Goal: Task Accomplishment & Management: Complete application form

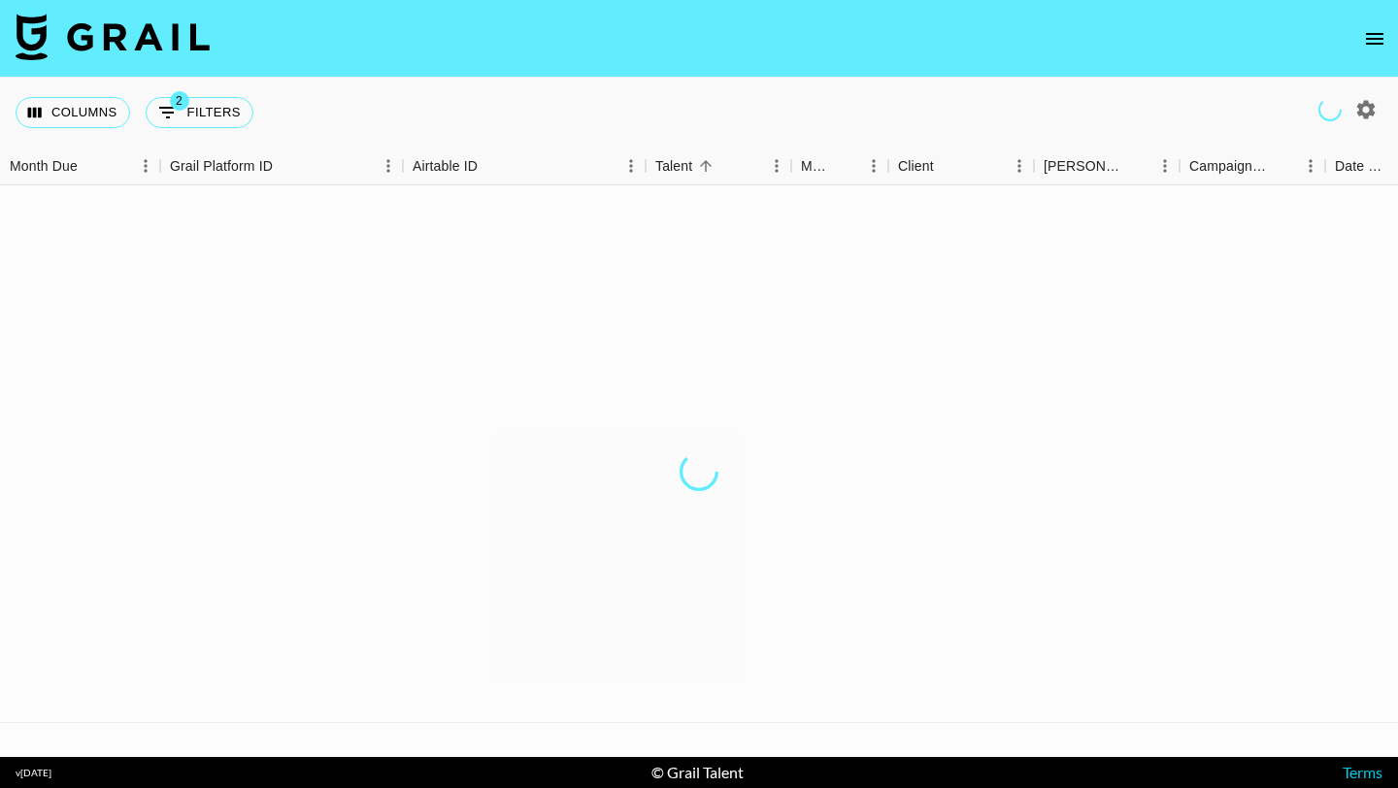
click at [1364, 39] on icon "open drawer" at bounding box center [1374, 38] width 23 height 23
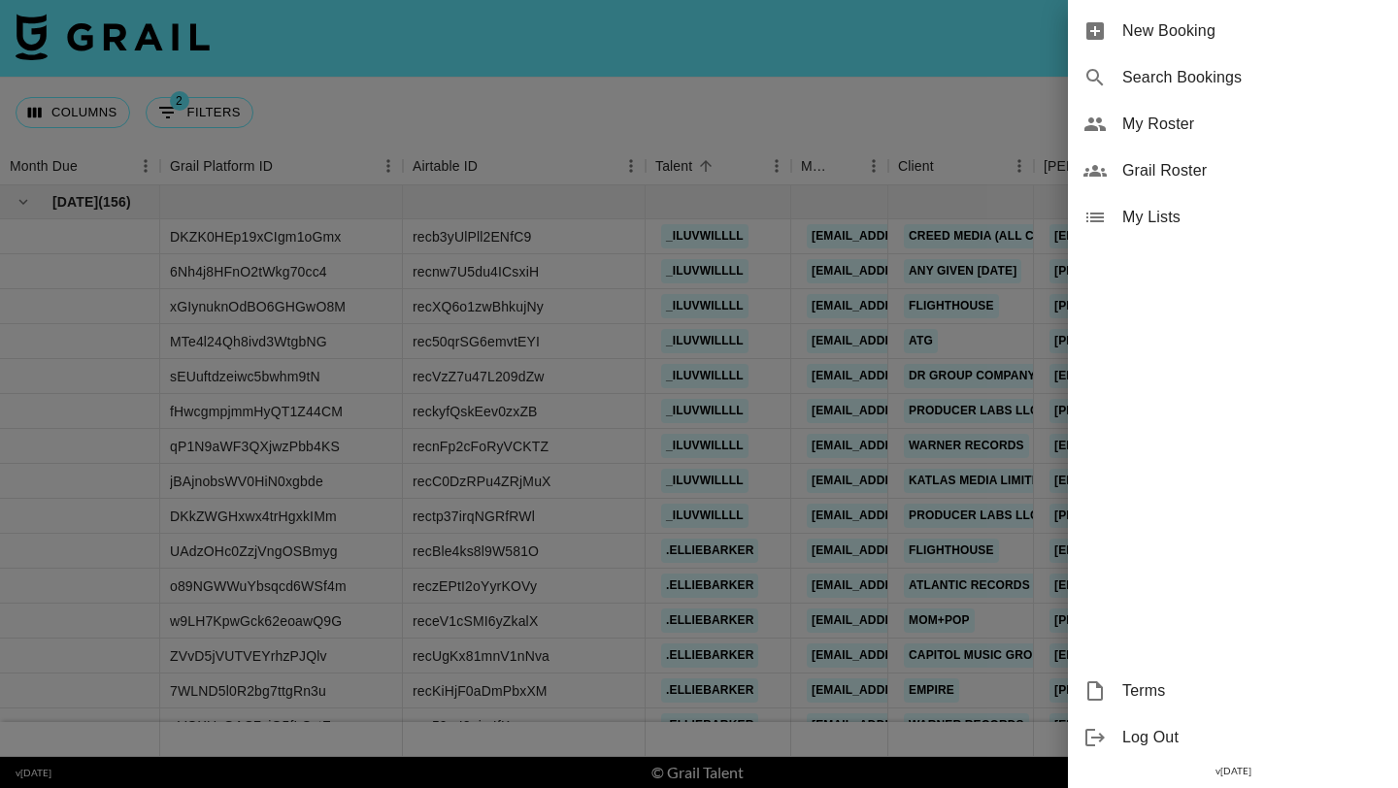
click at [1304, 41] on span "New Booking" at bounding box center [1252, 30] width 260 height 23
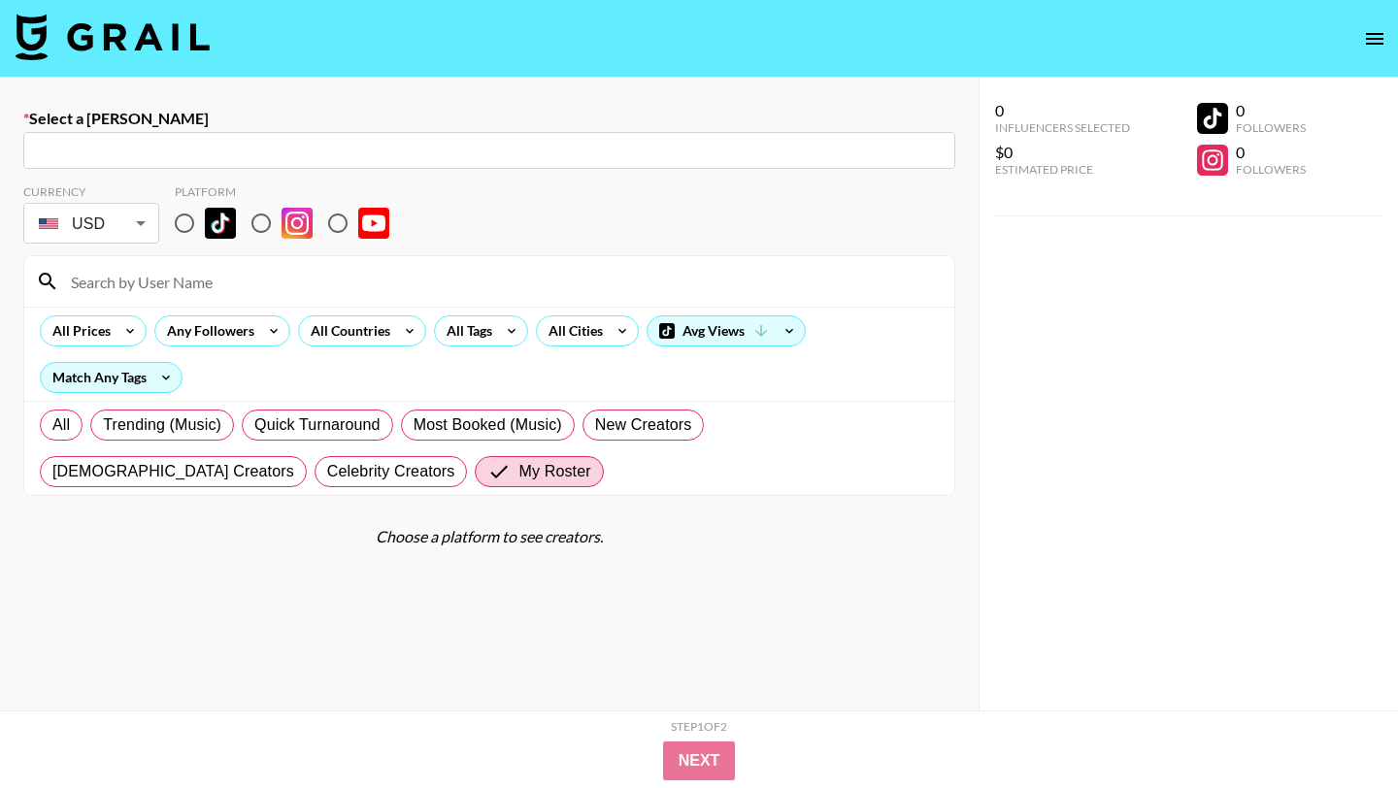
click at [500, 157] on input "text" at bounding box center [489, 151] width 909 height 22
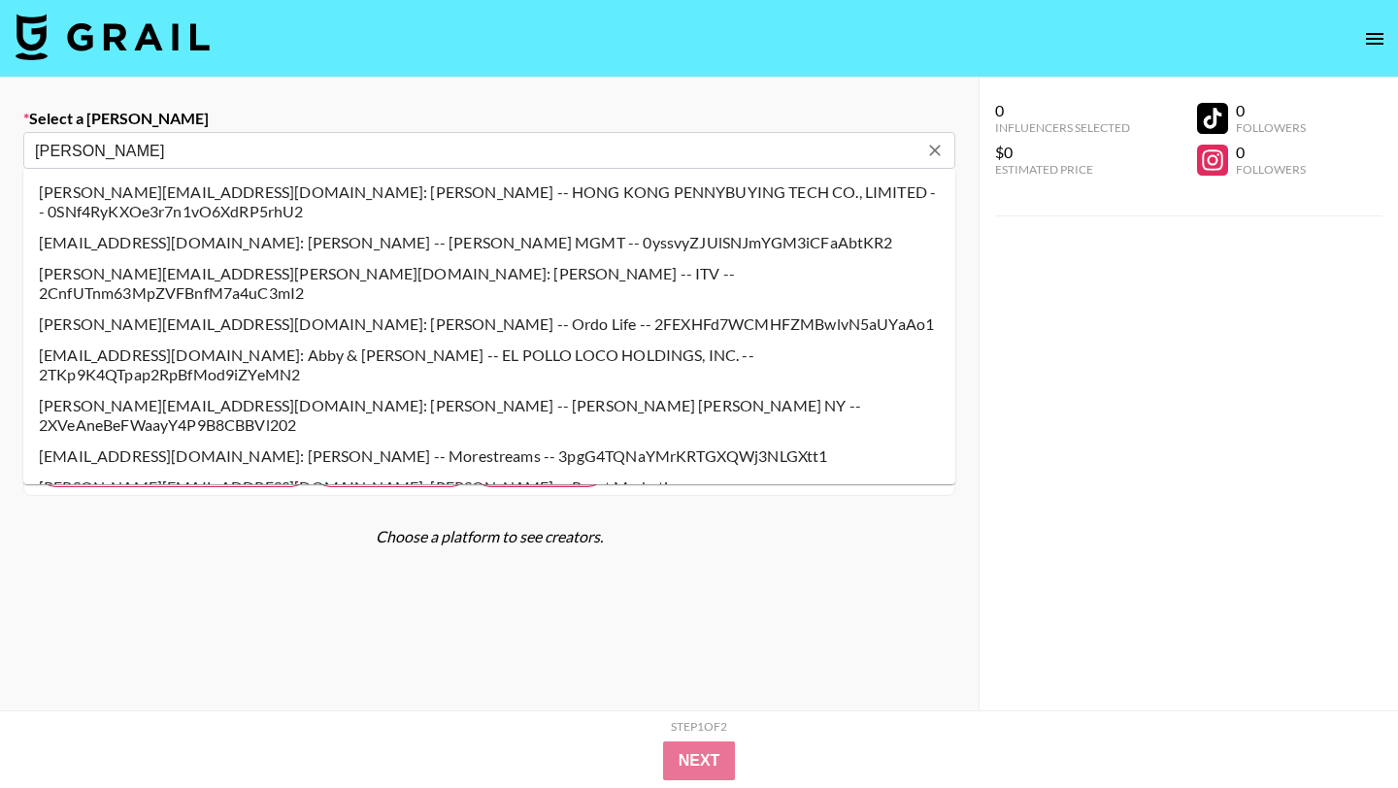
type input "[PERSON_NAME][EMAIL_ADDRESS][DOMAIN_NAME]: [PERSON_NAME] -- Producer Labs LLC -…"
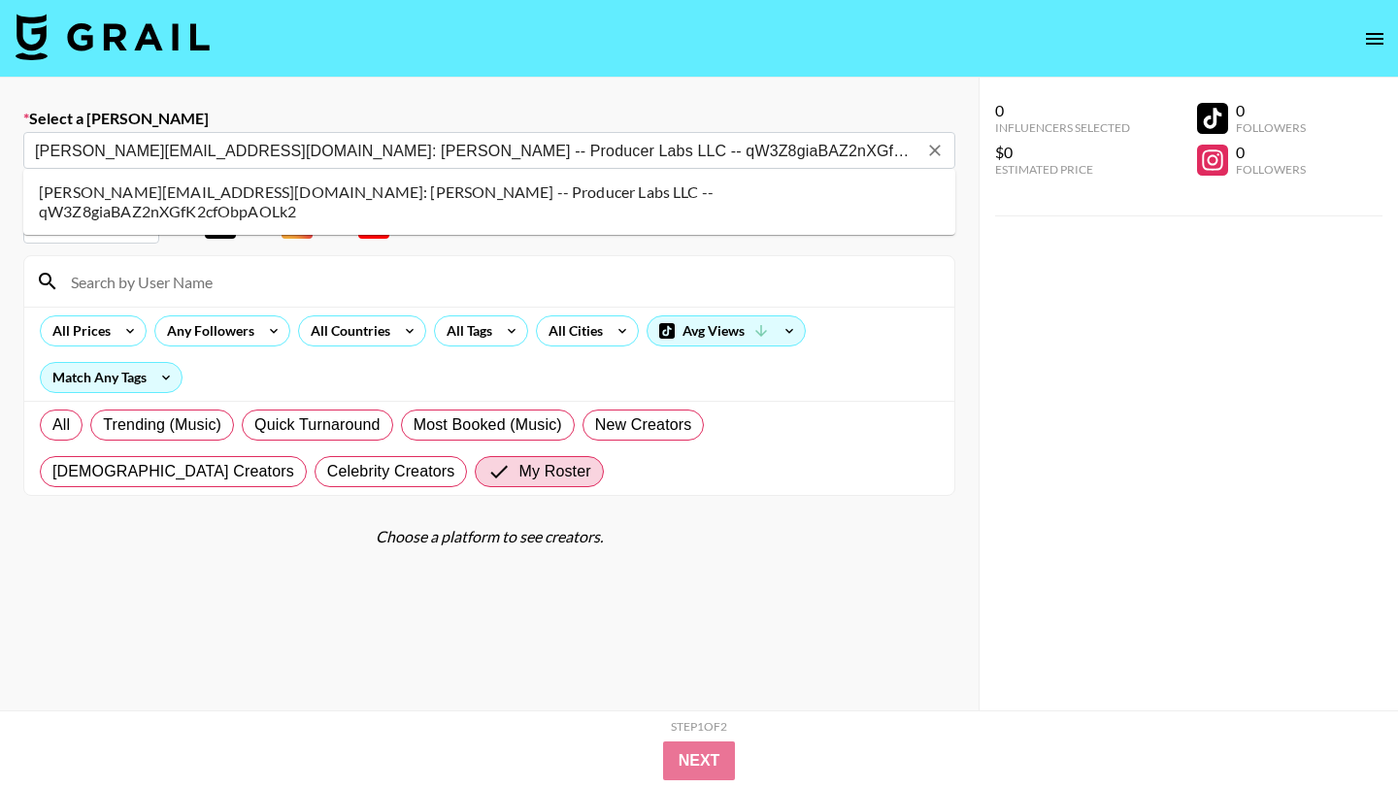
click at [236, 195] on li "[PERSON_NAME][EMAIL_ADDRESS][DOMAIN_NAME]: [PERSON_NAME] -- Producer Labs LLC -…" at bounding box center [489, 202] width 932 height 50
select select "Song"
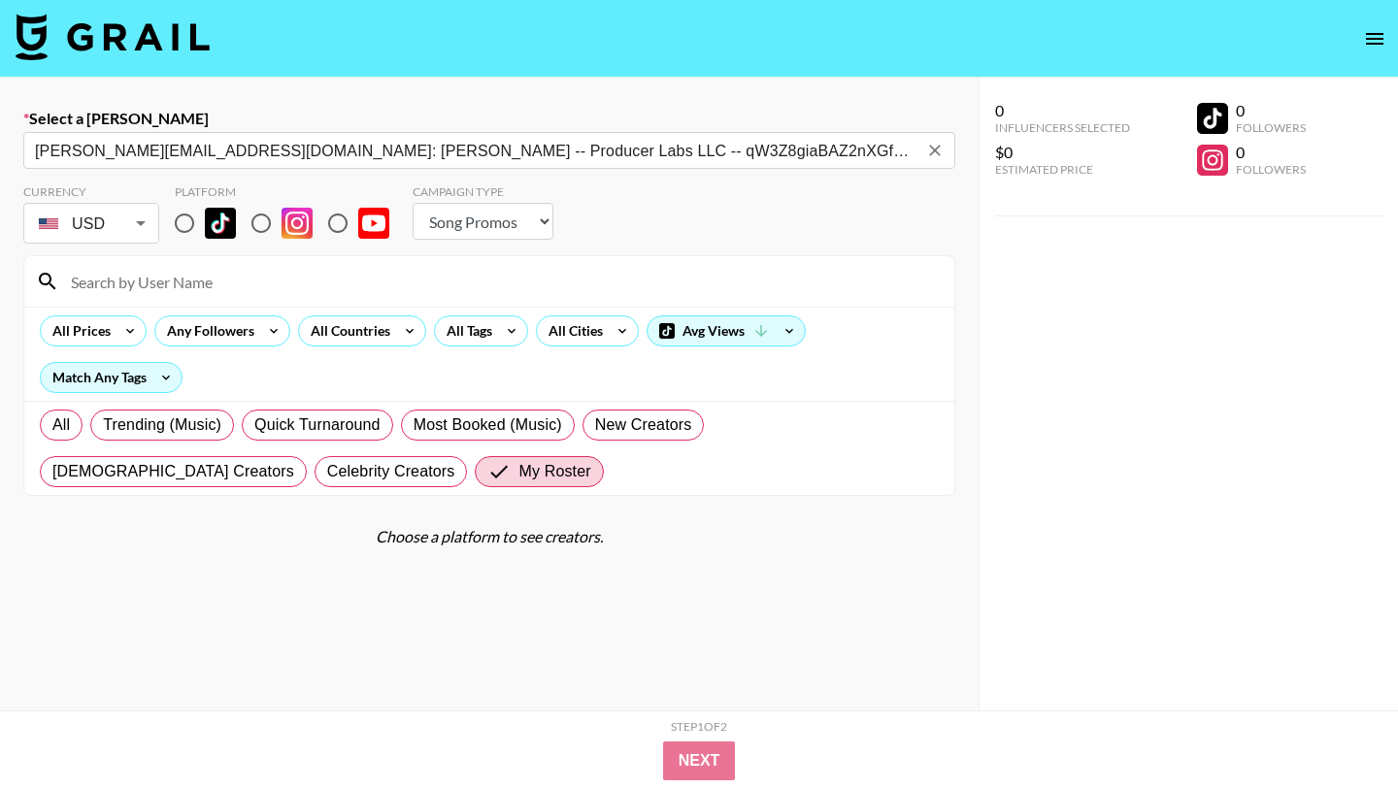
click at [187, 218] on input "radio" at bounding box center [184, 223] width 41 height 41
radio input "true"
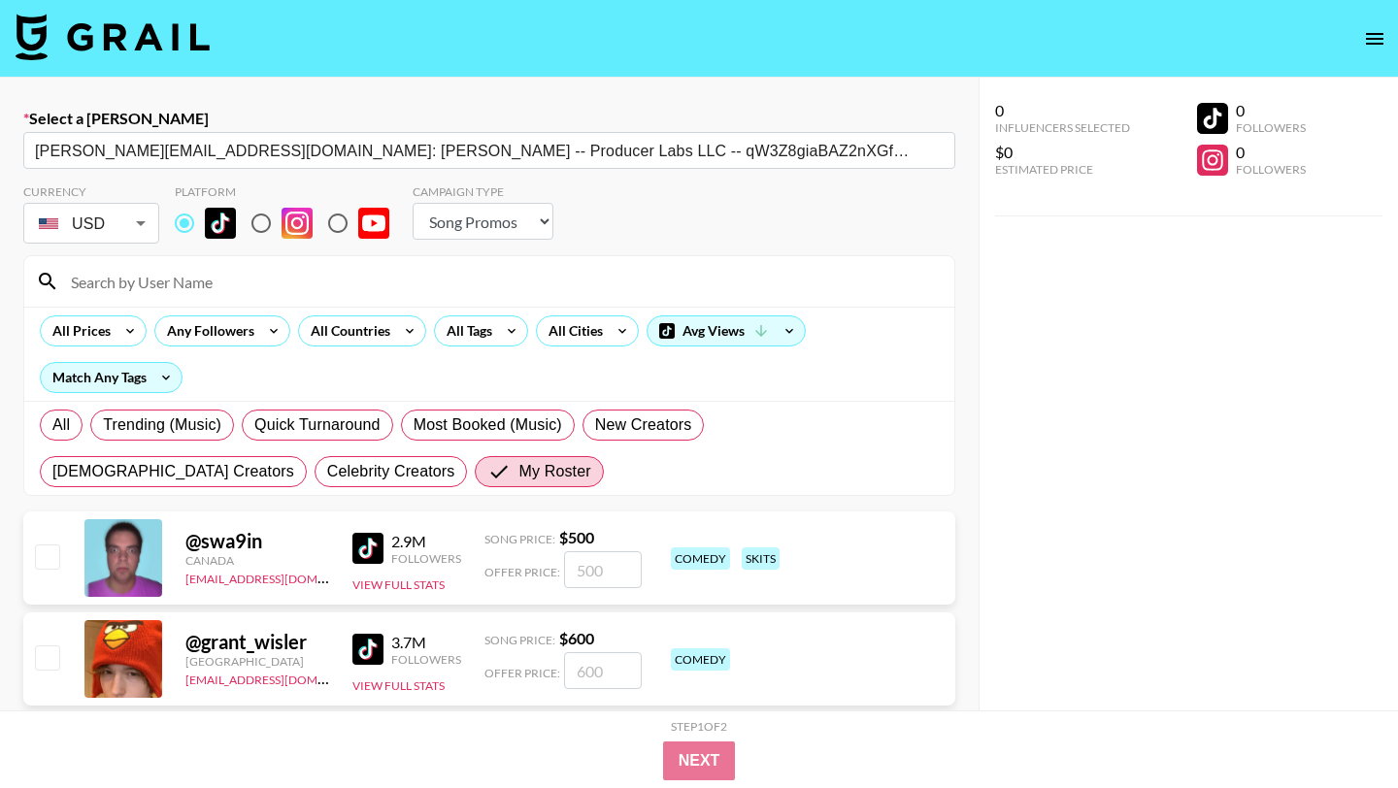
click at [201, 287] on input at bounding box center [500, 281] width 883 height 31
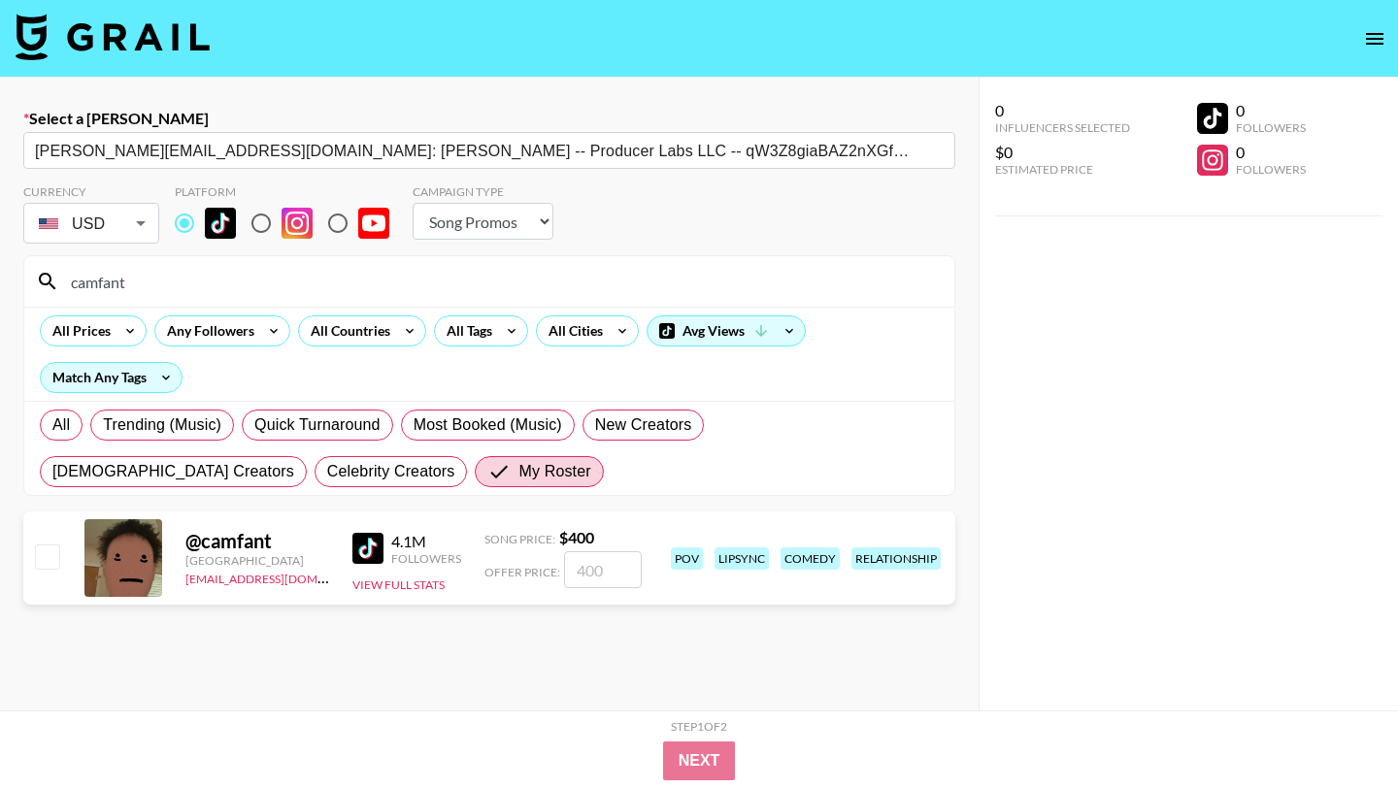
type input "camfant"
click at [48, 555] on input "checkbox" at bounding box center [46, 556] width 23 height 23
checkbox input "true"
type input "400"
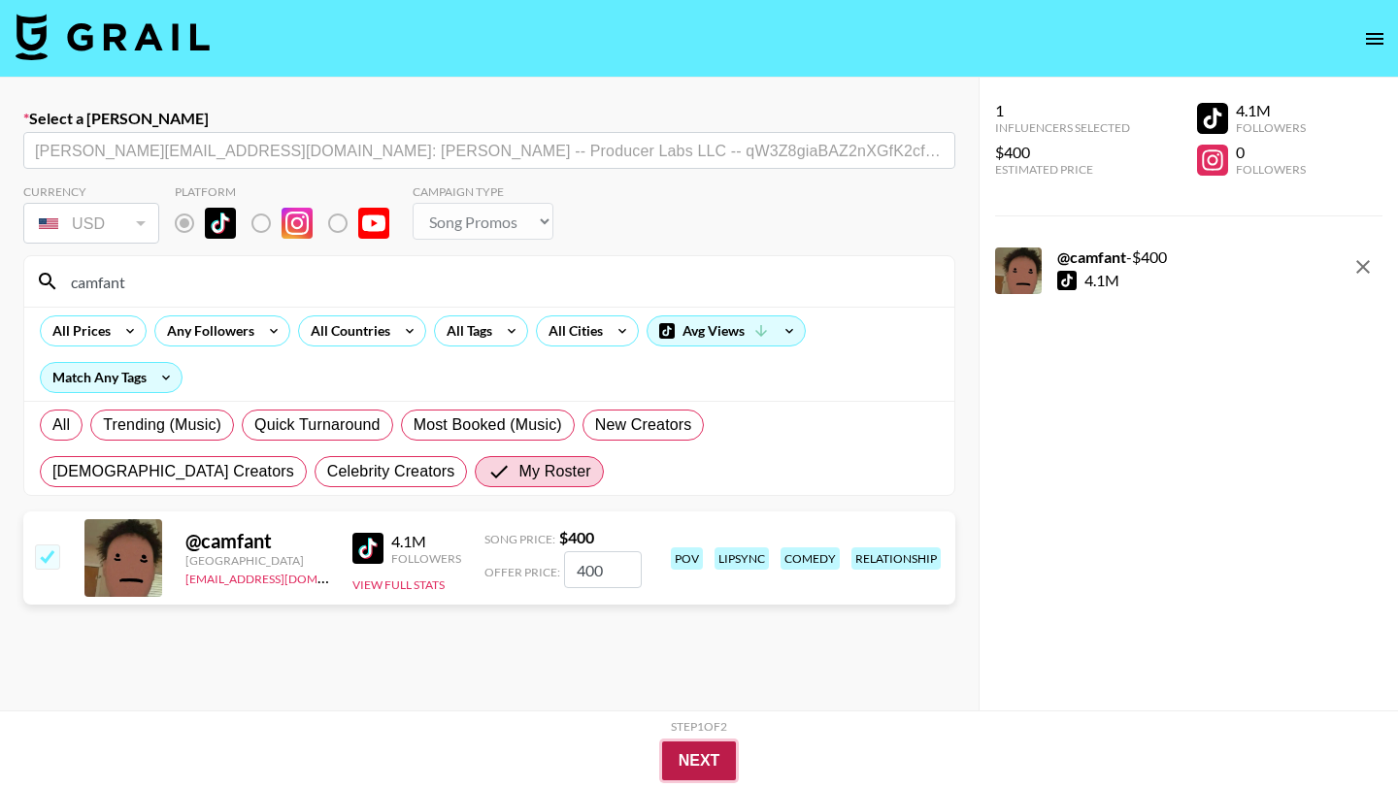
click at [666, 752] on button "Next" at bounding box center [699, 761] width 75 height 39
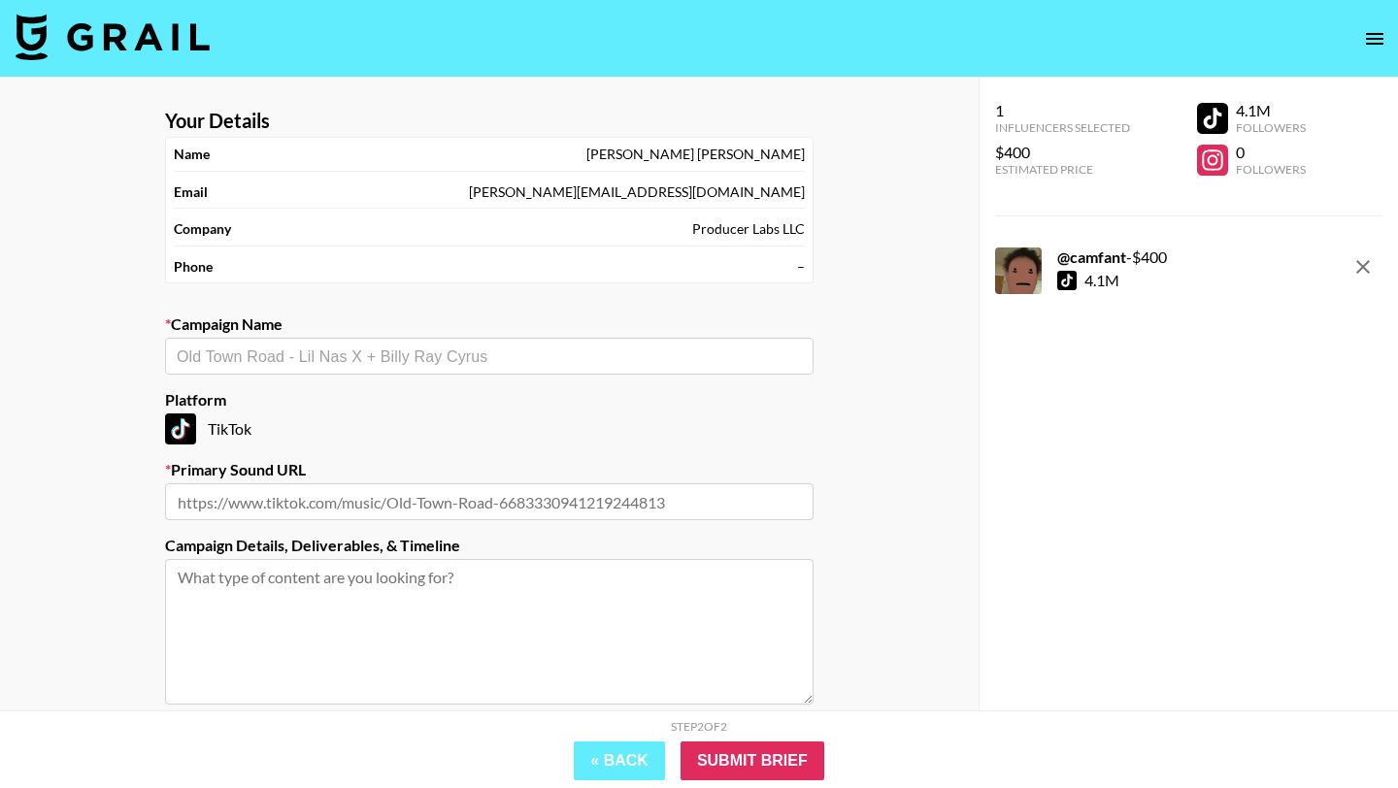
click at [360, 357] on input "text" at bounding box center [489, 357] width 625 height 22
click at [358, 376] on ul "Add New Campaign: "thekidlaroiupdates"" at bounding box center [489, 398] width 649 height 47
click at [359, 391] on li "Add New Campaign: "thekidlaroiupdates"" at bounding box center [489, 398] width 649 height 31
type input "thekidlaroiupdates"
click at [394, 505] on input "text" at bounding box center [489, 501] width 649 height 37
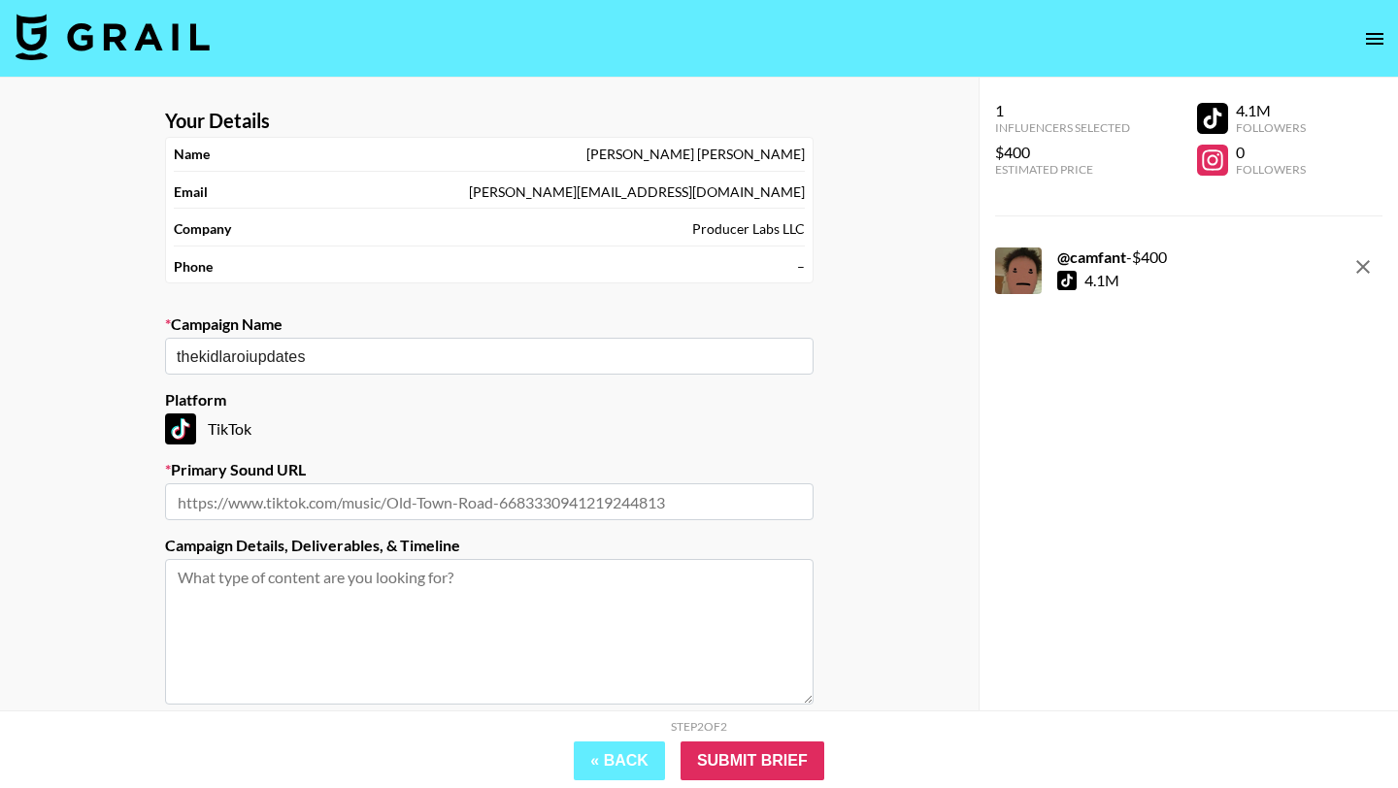
paste input "[URL][DOMAIN_NAME]"
type input "[URL][DOMAIN_NAME]"
click at [767, 753] on input "Submit Brief" at bounding box center [753, 761] width 144 height 39
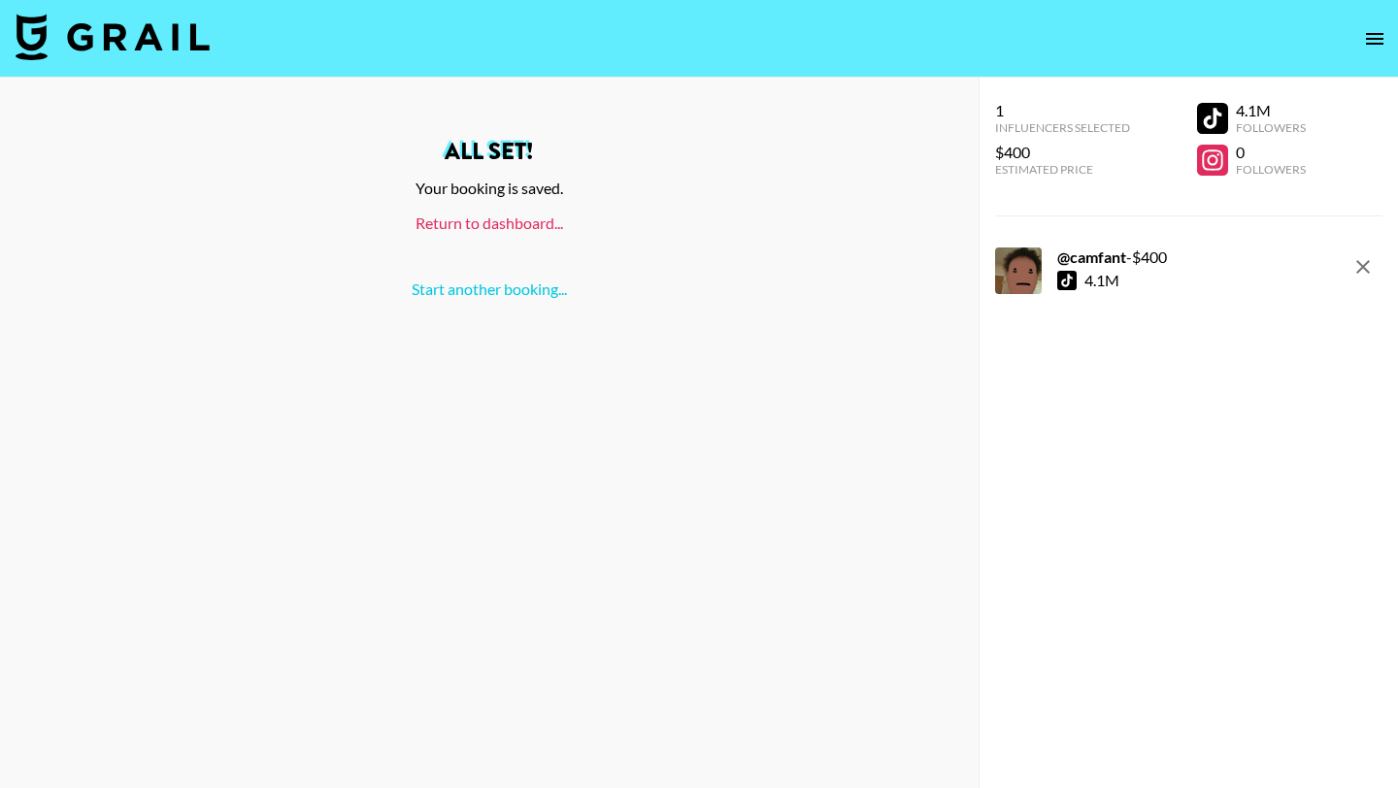
click at [546, 222] on link "Return to dashboard..." at bounding box center [490, 223] width 148 height 18
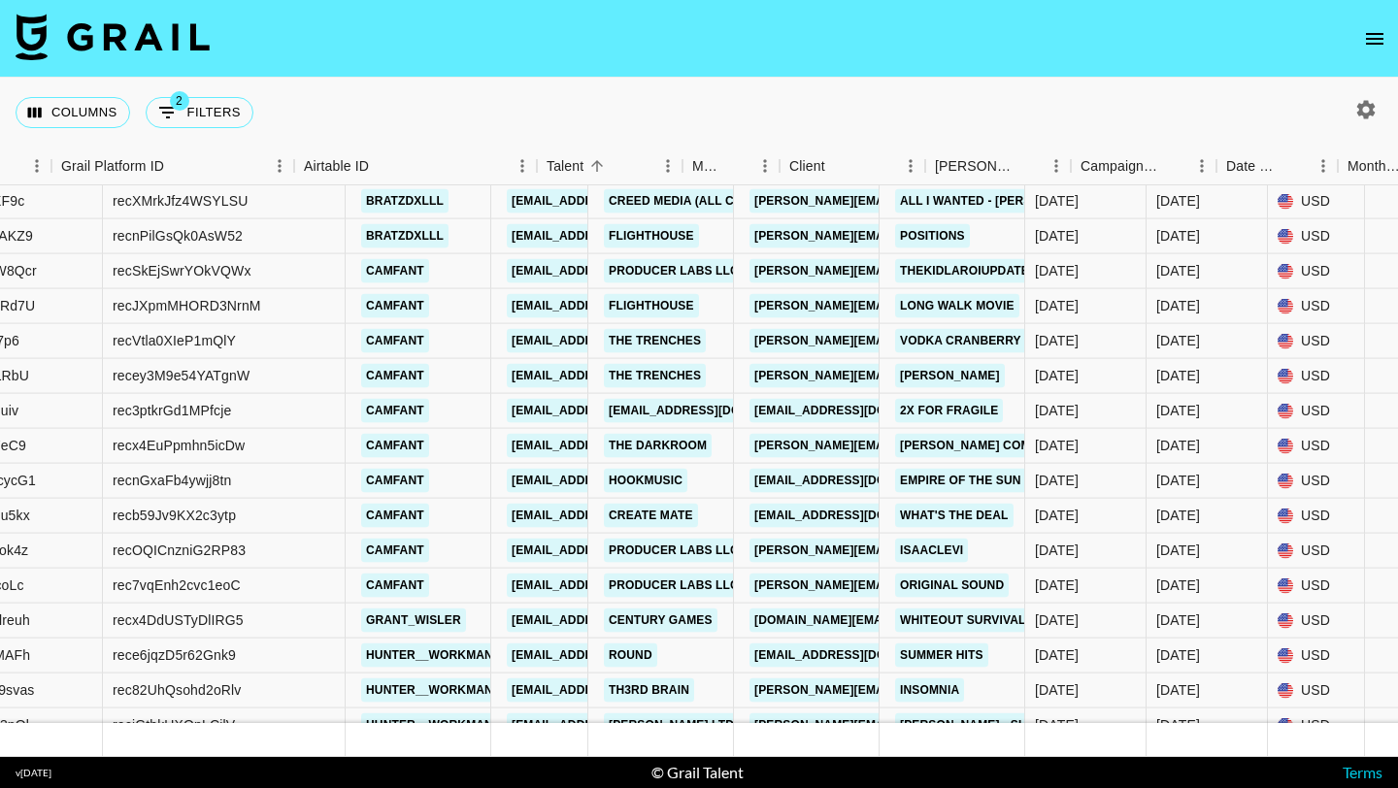
scroll to position [14666, 484]
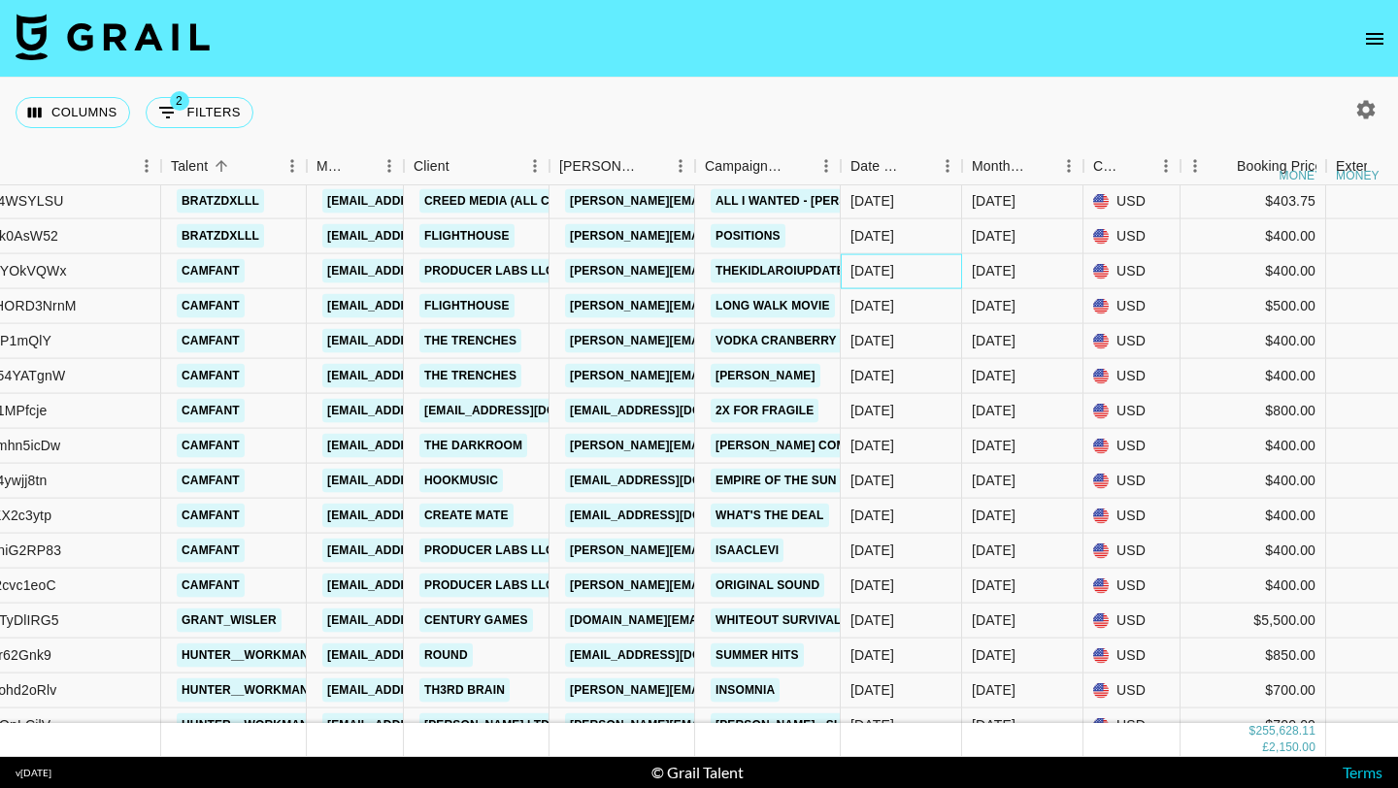
click at [878, 273] on div "8/27/2025" at bounding box center [872, 270] width 44 height 19
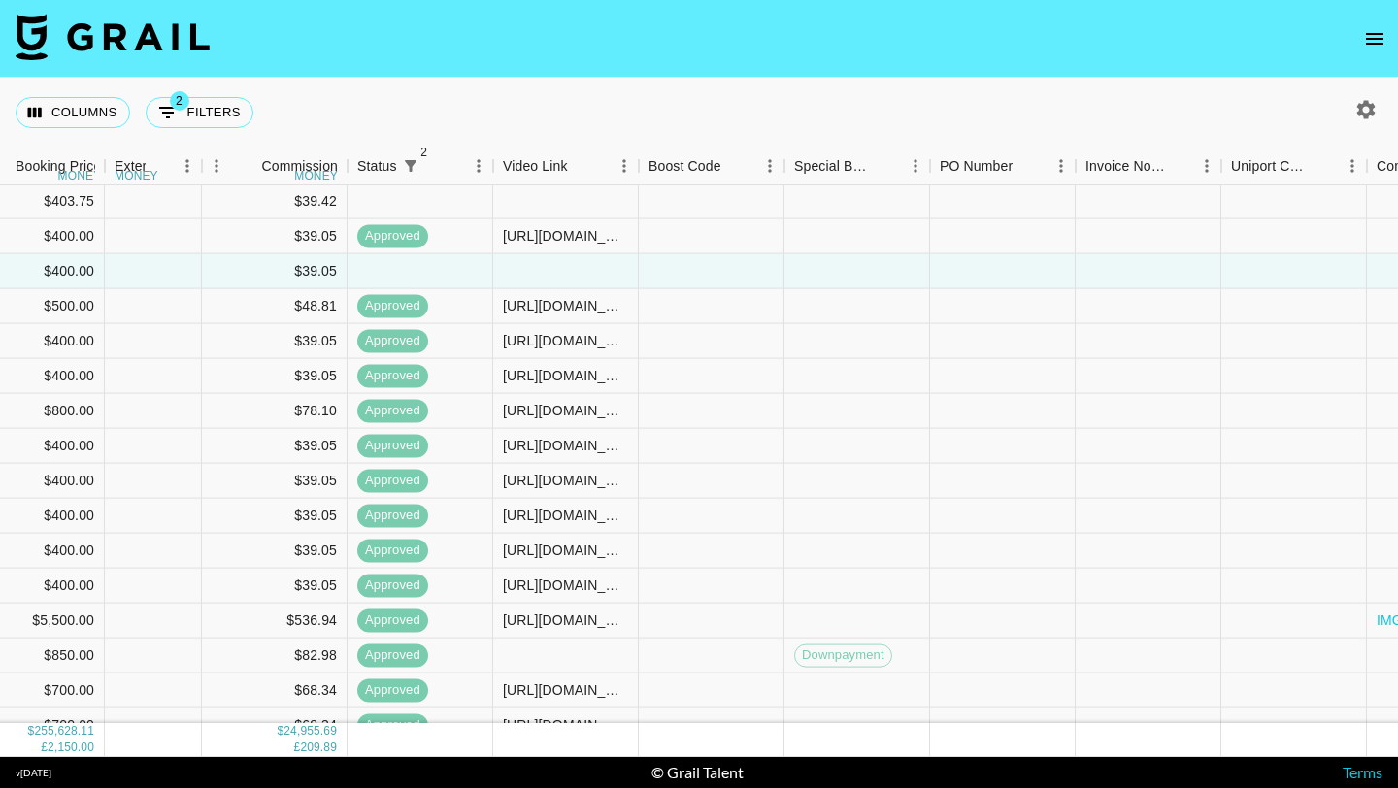
scroll to position [14666, 1853]
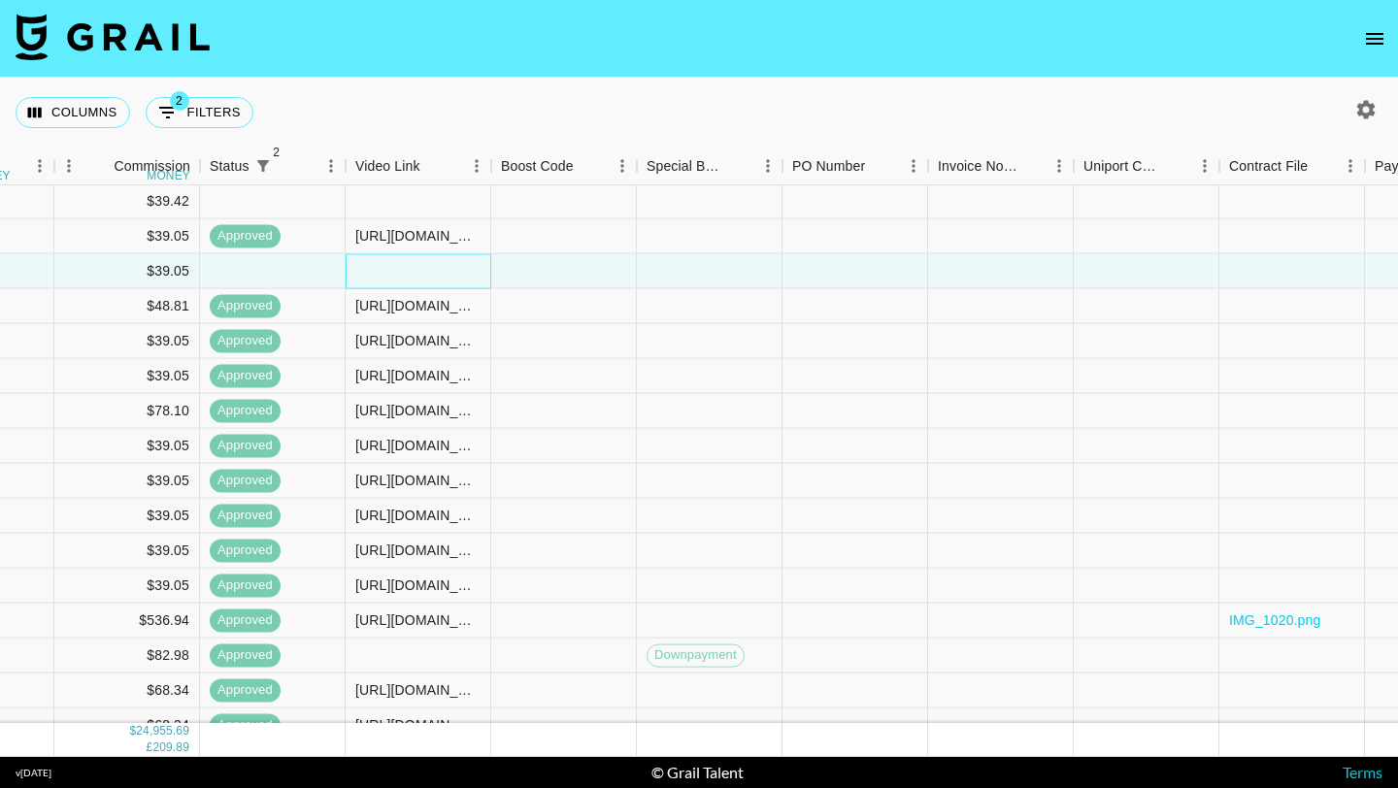
click at [423, 275] on div at bounding box center [419, 271] width 146 height 35
type input "https://www.tiktok.com/@camfant/video/7543127250552507678?_r=1&_t=ZP-8zDnlcKHm8t"
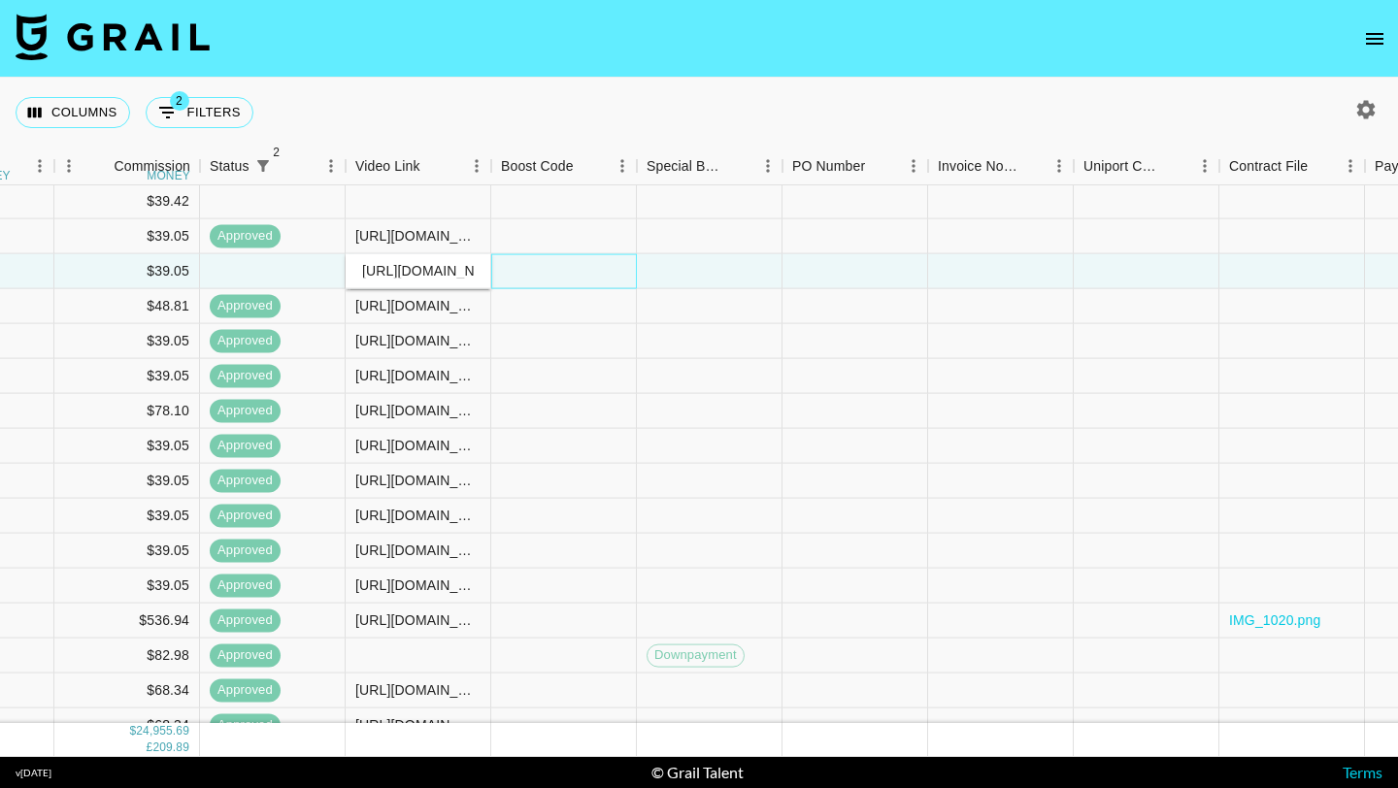
click at [589, 272] on div at bounding box center [564, 271] width 146 height 35
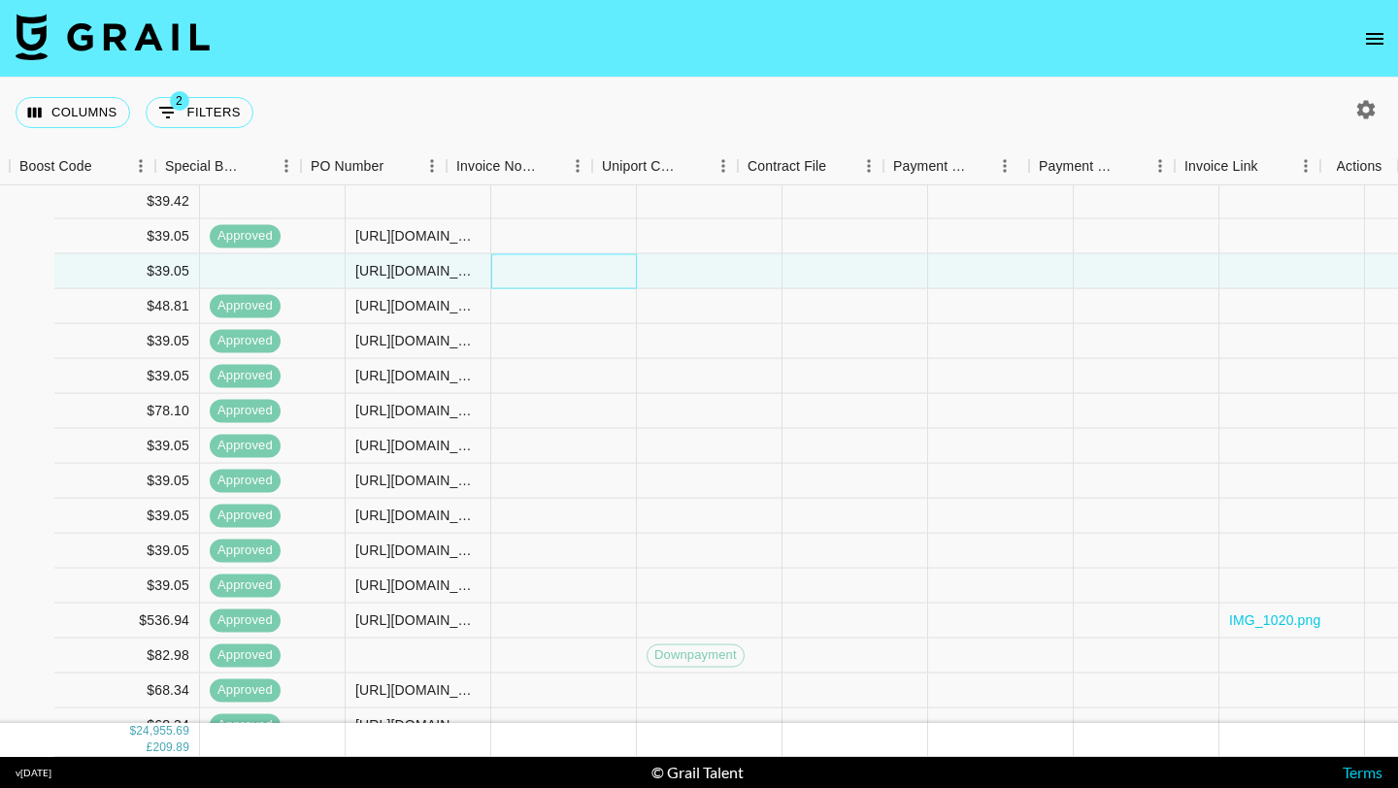
scroll to position [14666, 2335]
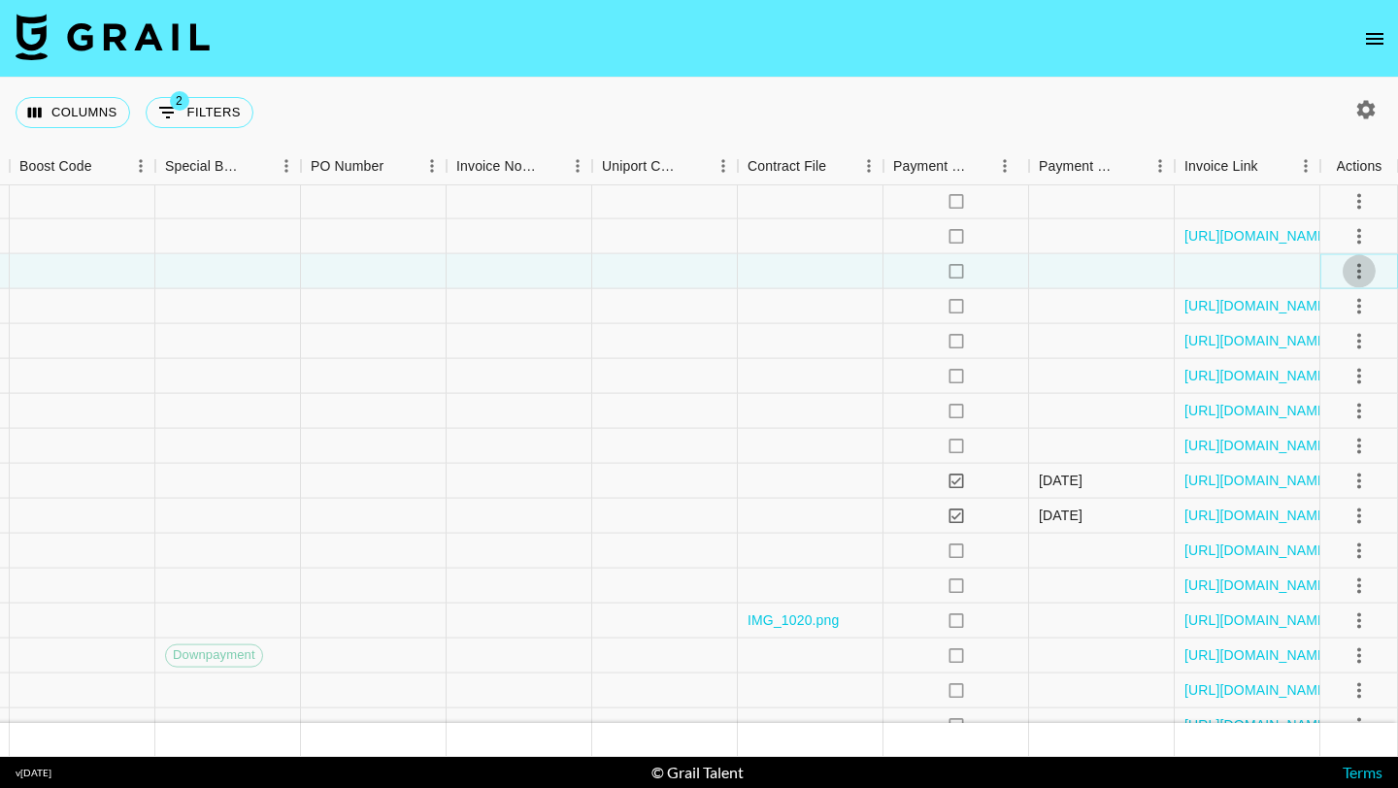
click at [1359, 276] on icon "select merge strategy" at bounding box center [1359, 271] width 4 height 16
click at [1354, 456] on li "Approve" at bounding box center [1335, 452] width 126 height 35
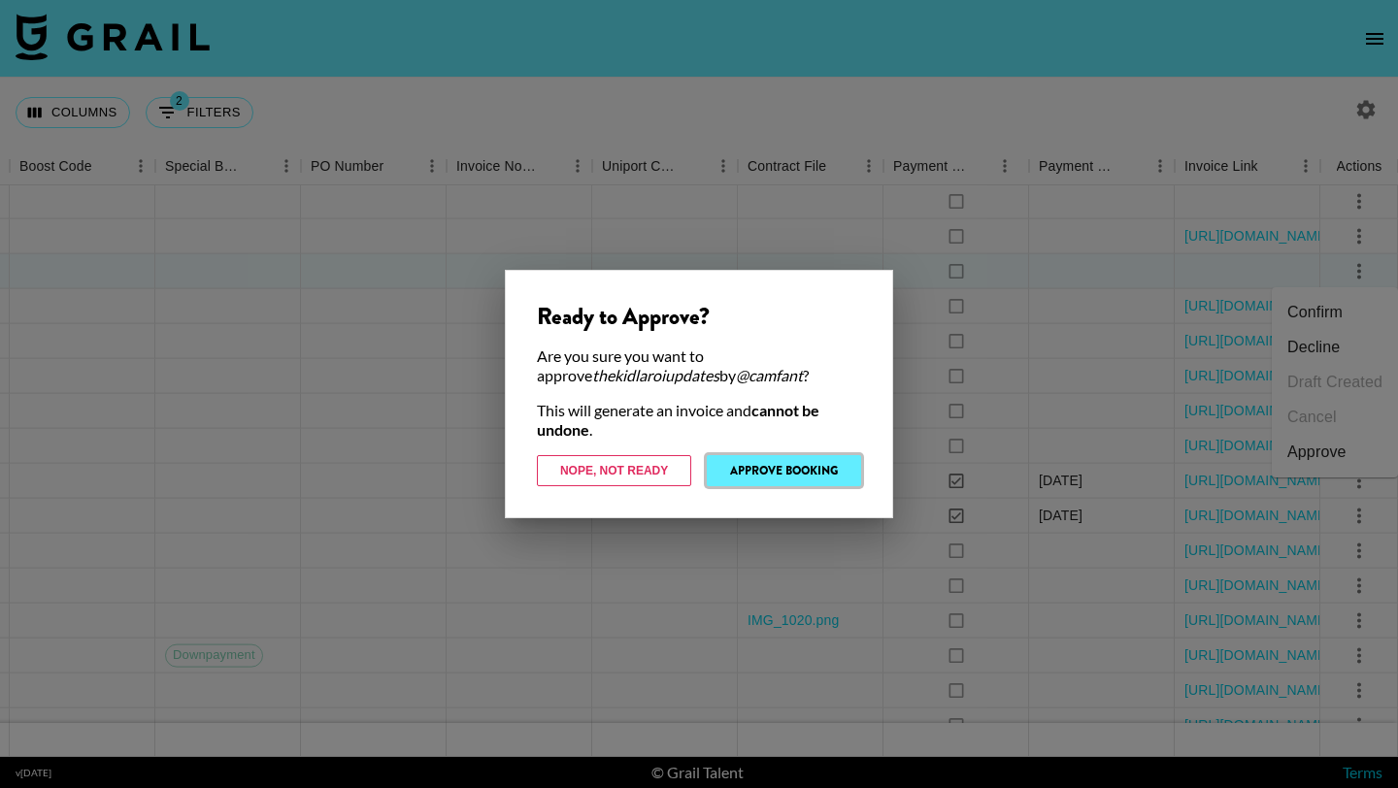
click at [809, 481] on button "Approve Booking" at bounding box center [784, 470] width 154 height 31
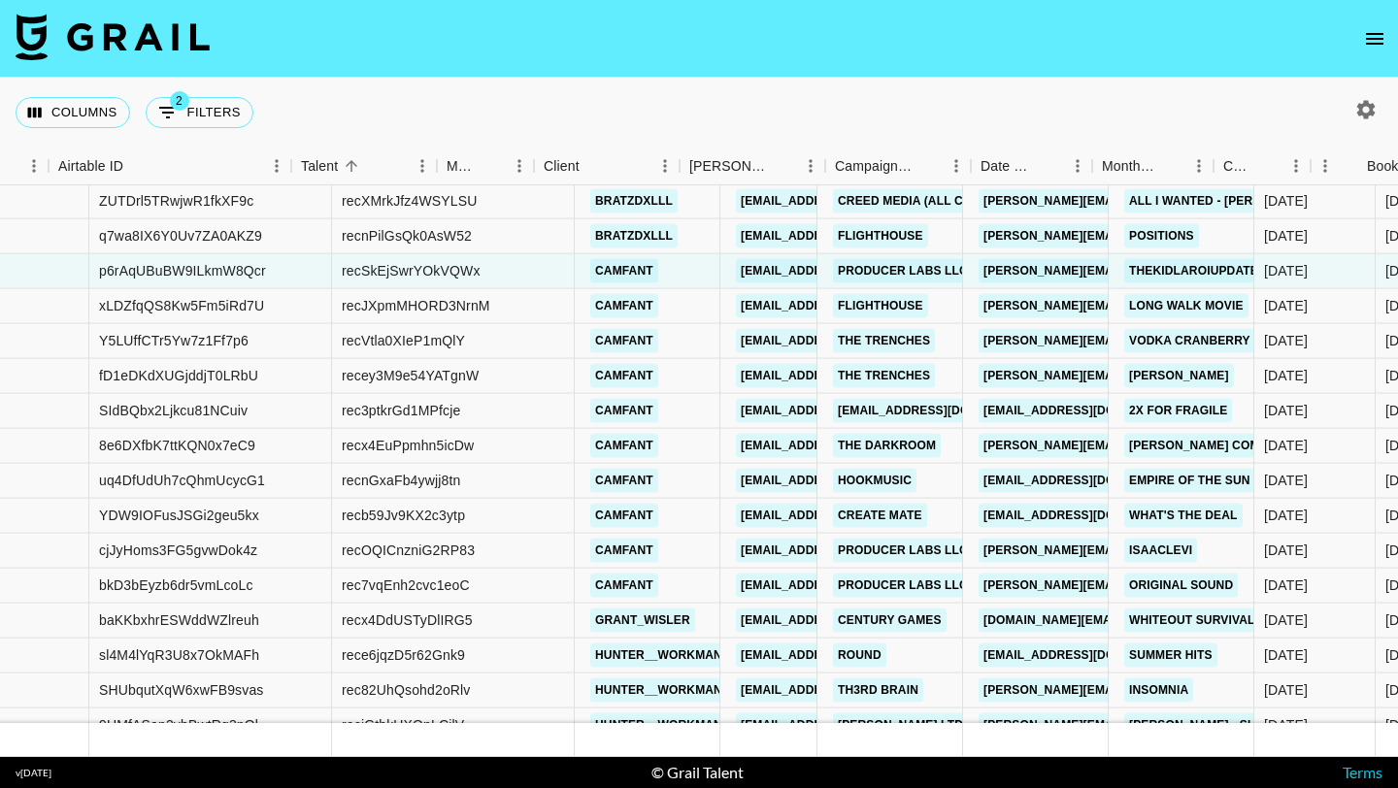
scroll to position [14666, 0]
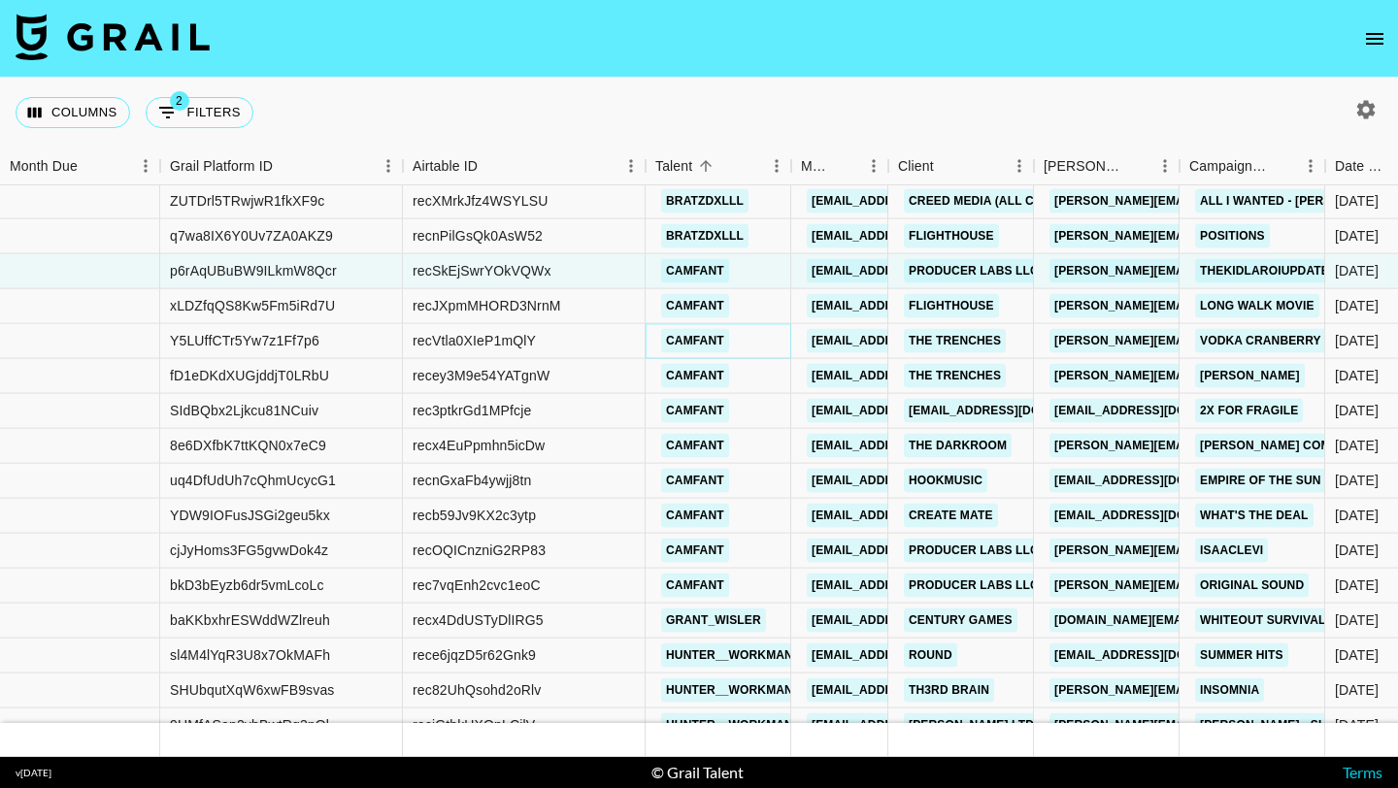
click at [689, 336] on link "camfant" at bounding box center [695, 341] width 68 height 24
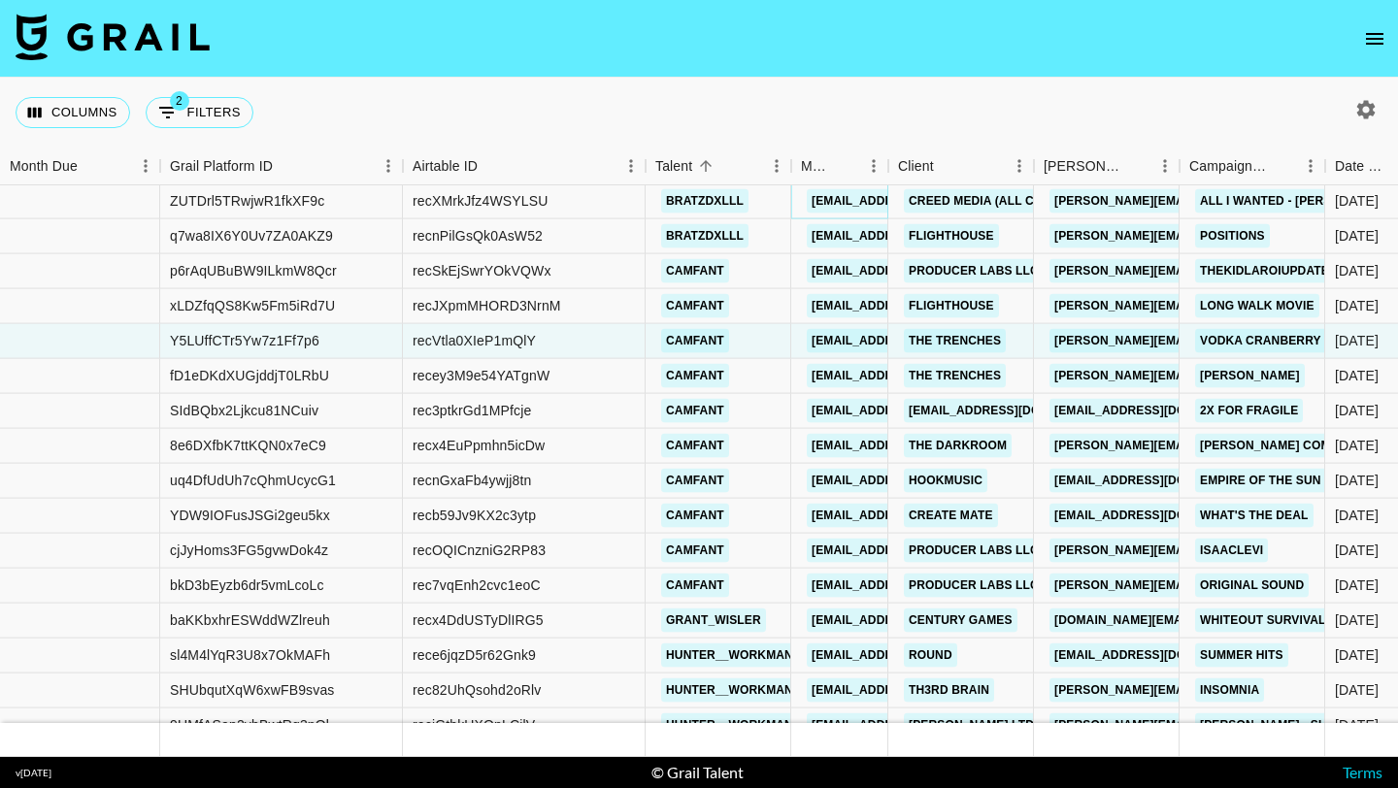
click at [846, 195] on link "[EMAIL_ADDRESS][DOMAIN_NAME]" at bounding box center [915, 201] width 217 height 24
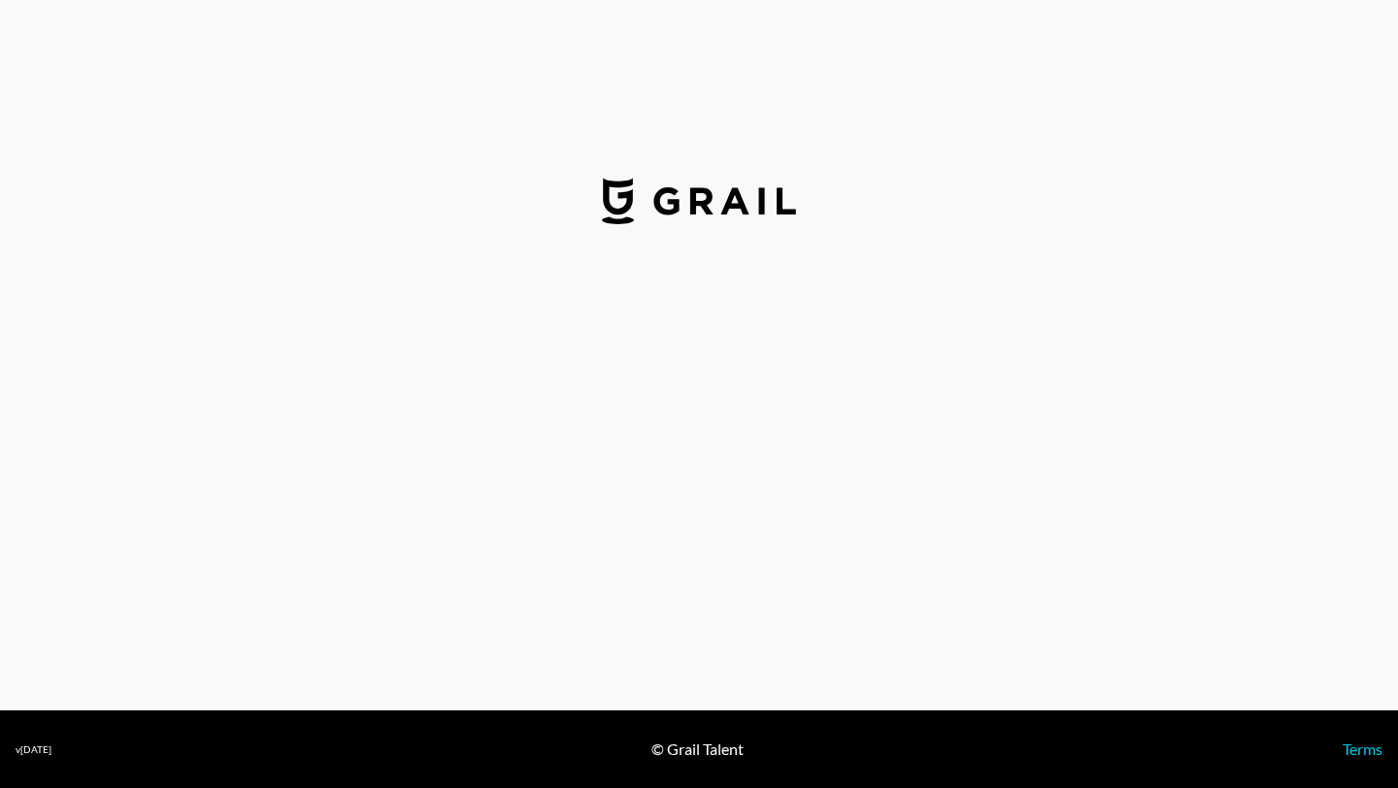
select select "USD"
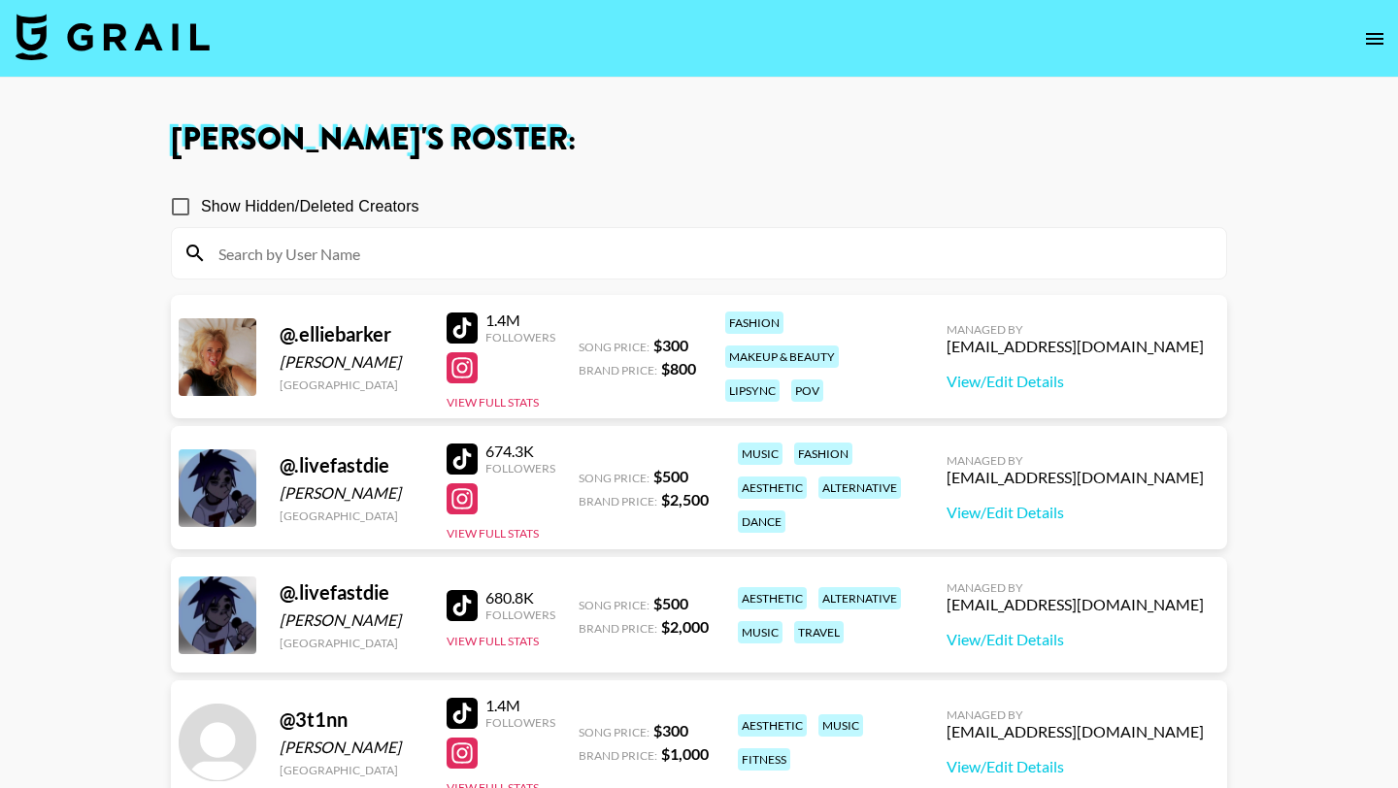
click at [325, 269] on div at bounding box center [699, 253] width 1054 height 50
click at [346, 249] on input at bounding box center [711, 253] width 1008 height 31
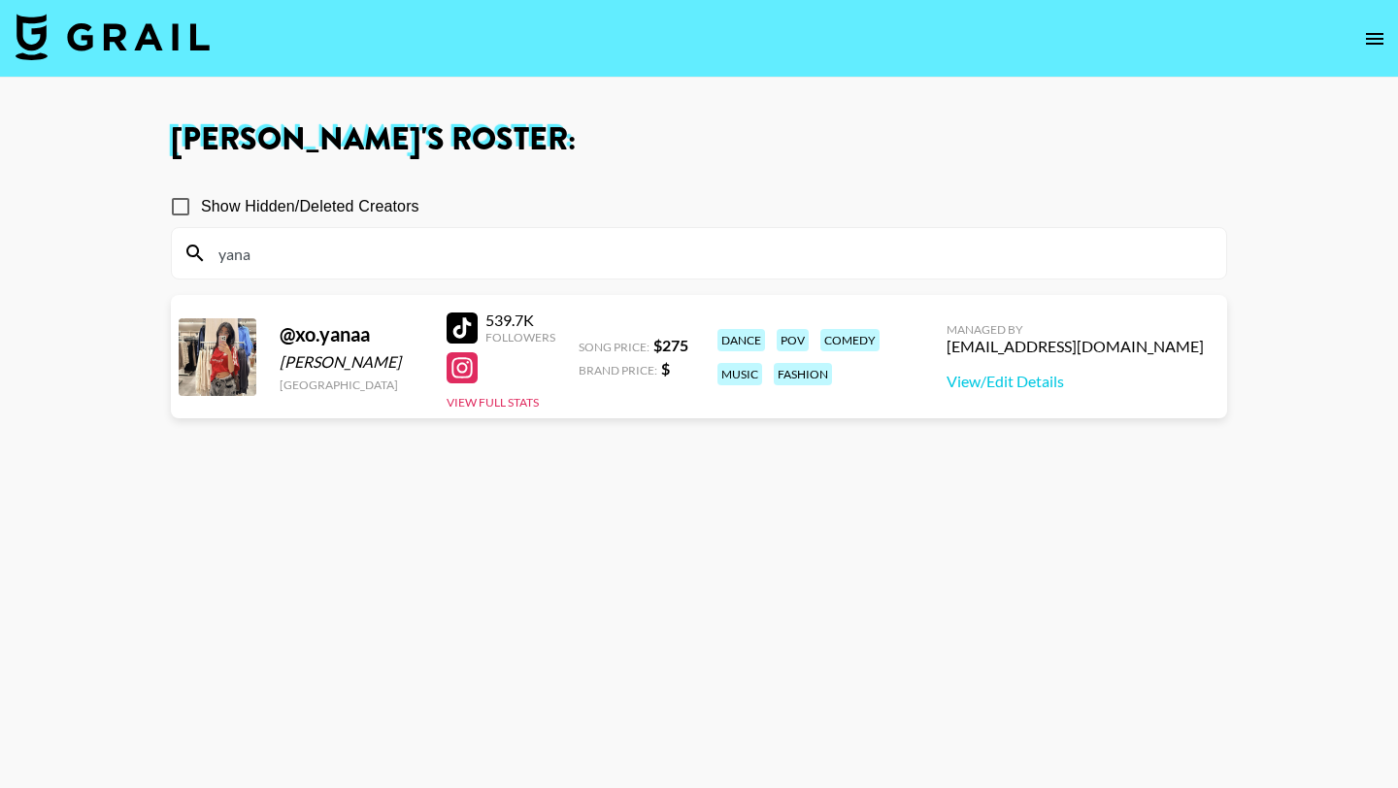
type input "yana"
